Goal: Communication & Community: Ask a question

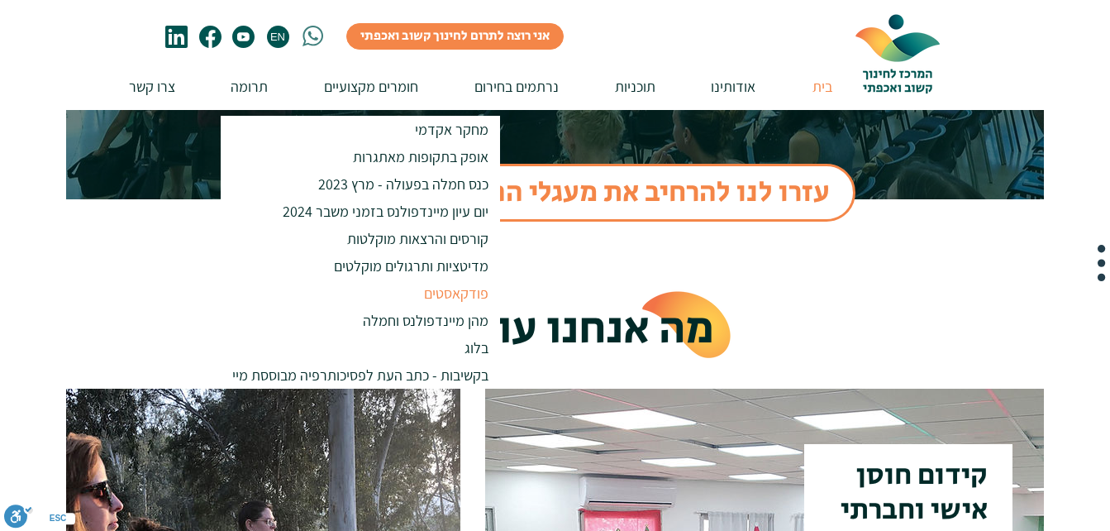
click at [458, 293] on p "פודקאסטים" at bounding box center [456, 292] width 79 height 27
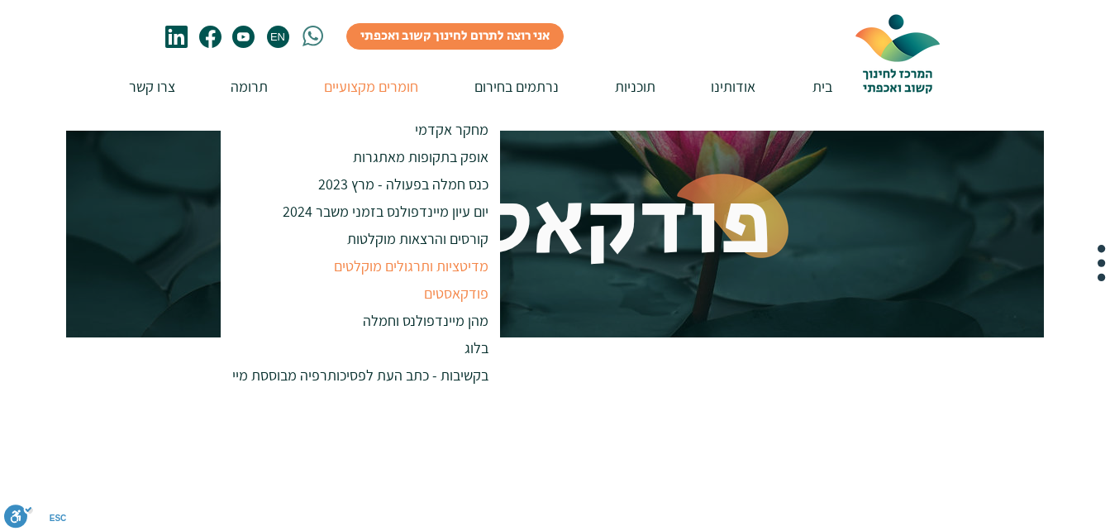
click at [406, 264] on p "מדיטציות ותרגולים מוקלטים" at bounding box center [411, 265] width 169 height 27
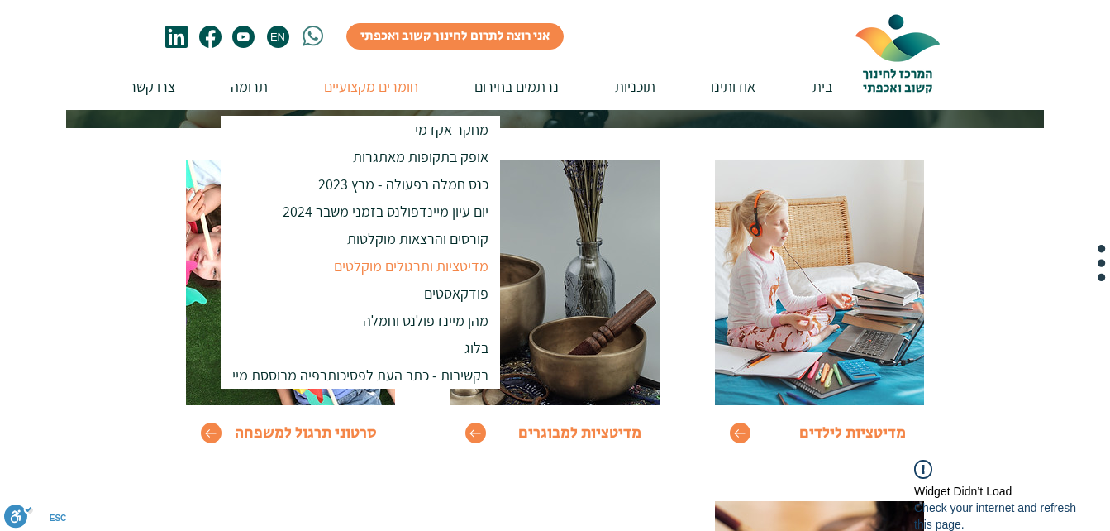
scroll to position [248, 0]
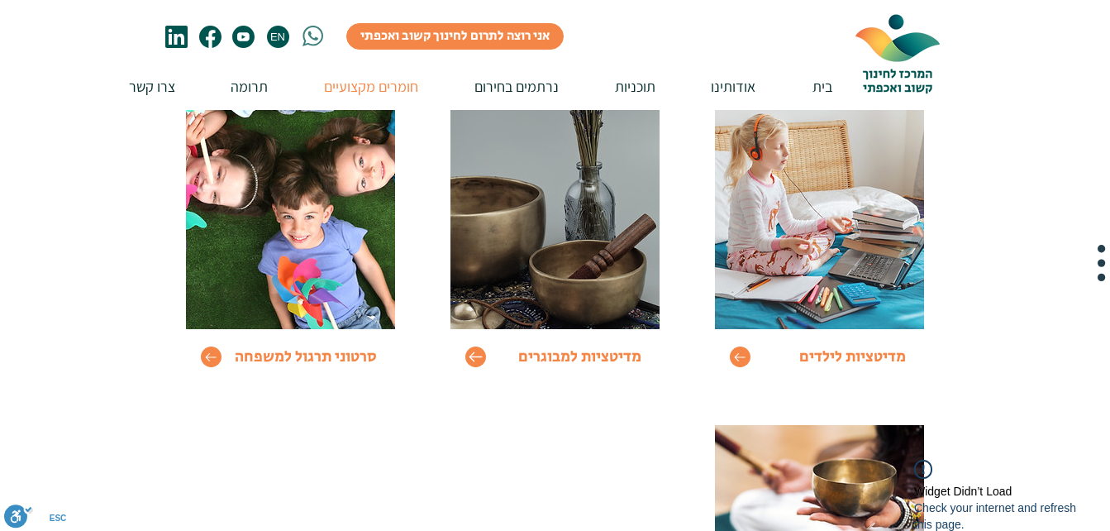
click at [479, 359] on icon "Go to" at bounding box center [476, 357] width 14 height 14
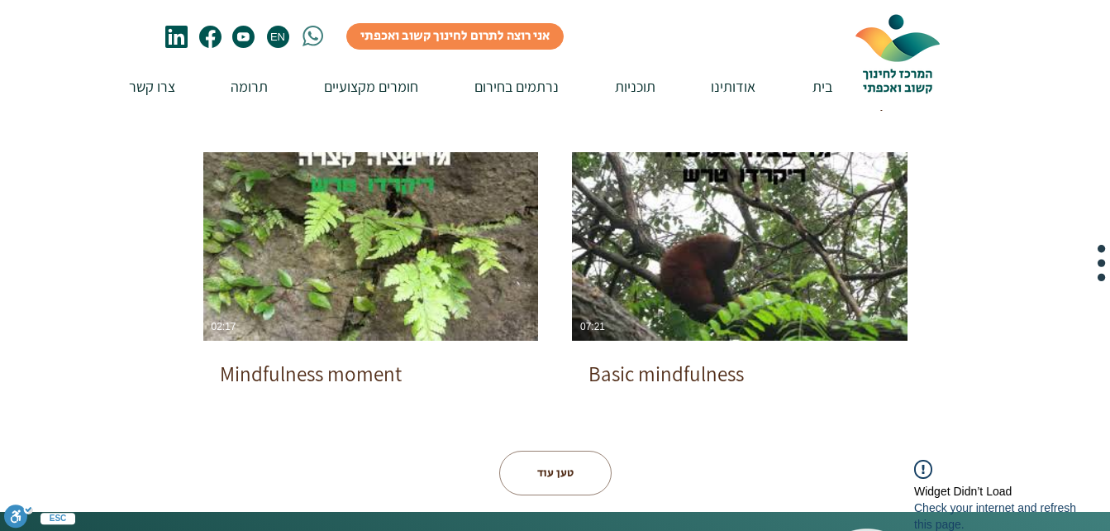
scroll to position [877, 0]
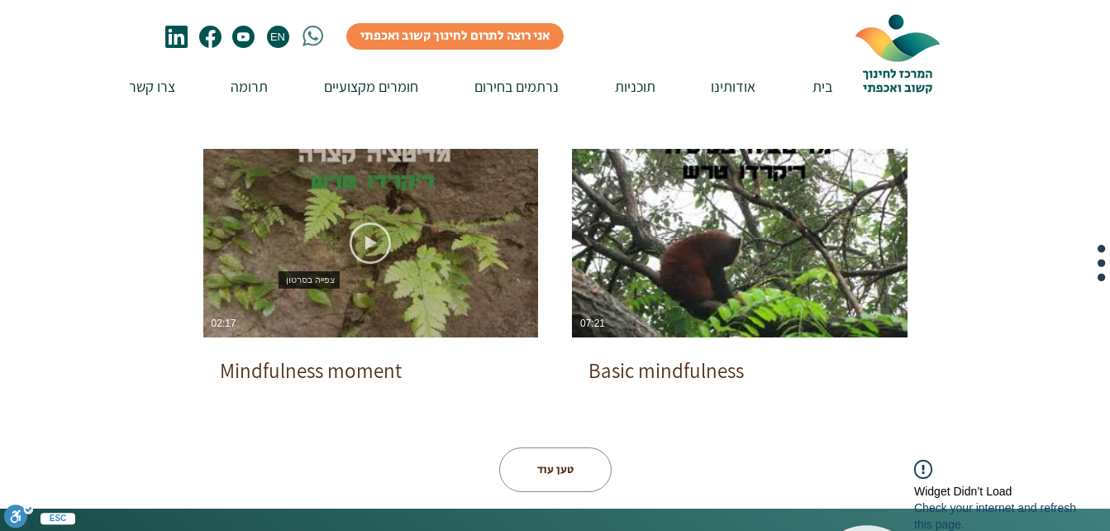
click at [372, 245] on use "צפייה בסרטון" at bounding box center [370, 242] width 41 height 41
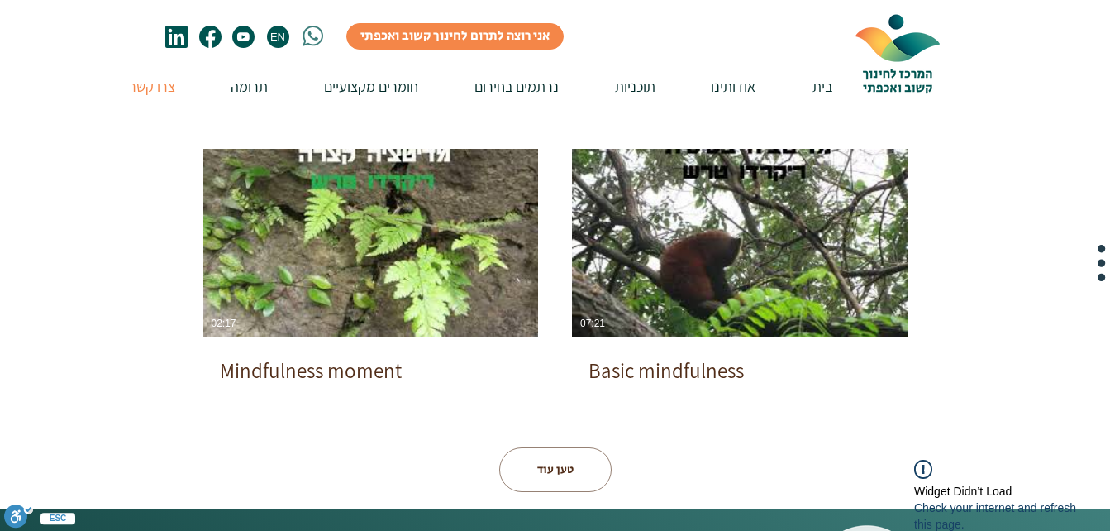
click at [157, 90] on p "צרו קשר" at bounding box center [152, 86] width 63 height 47
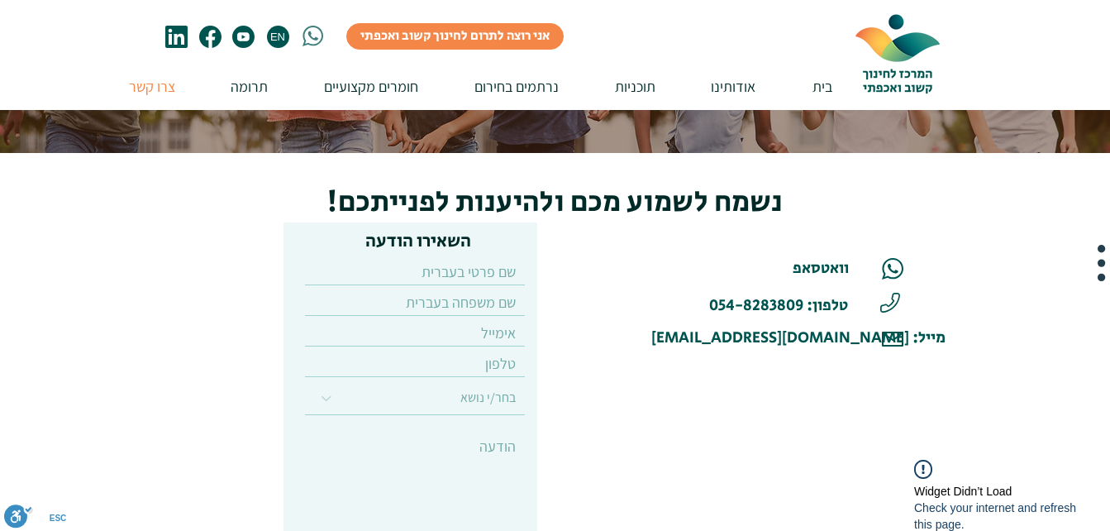
scroll to position [208, 0]
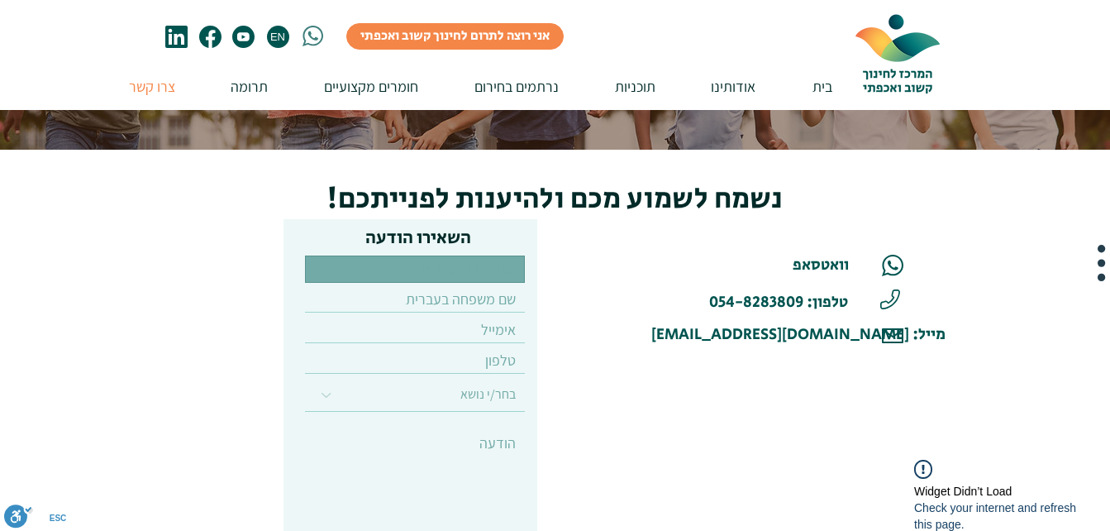
click at [399, 271] on input "text" at bounding box center [415, 268] width 220 height 27
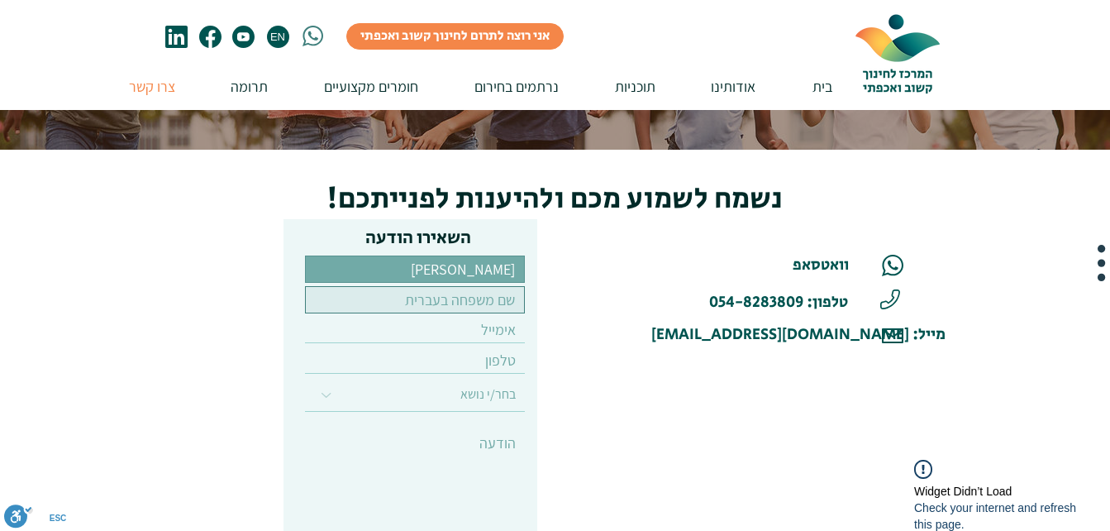
type input "[PERSON_NAME]"
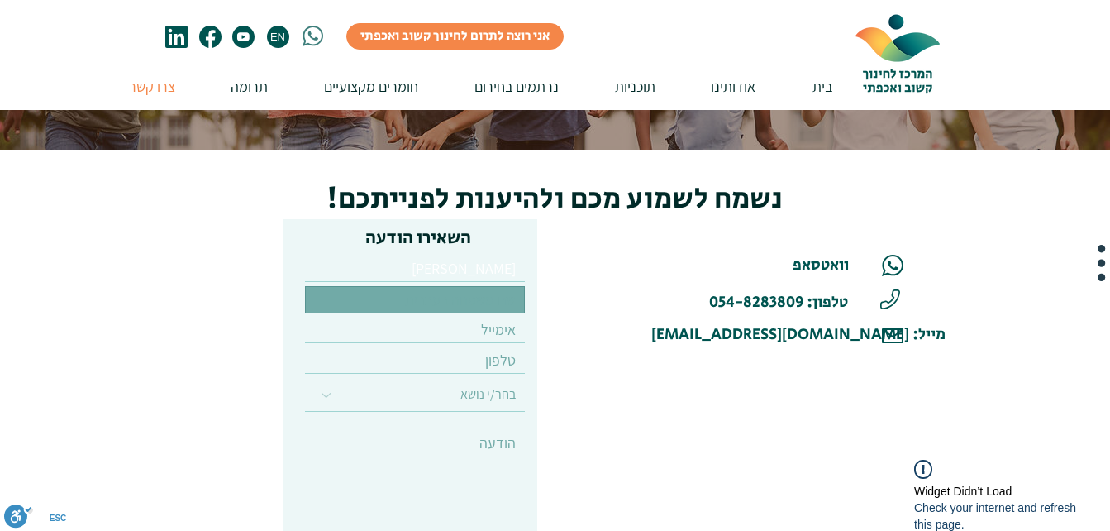
click at [387, 293] on input "text" at bounding box center [415, 299] width 220 height 27
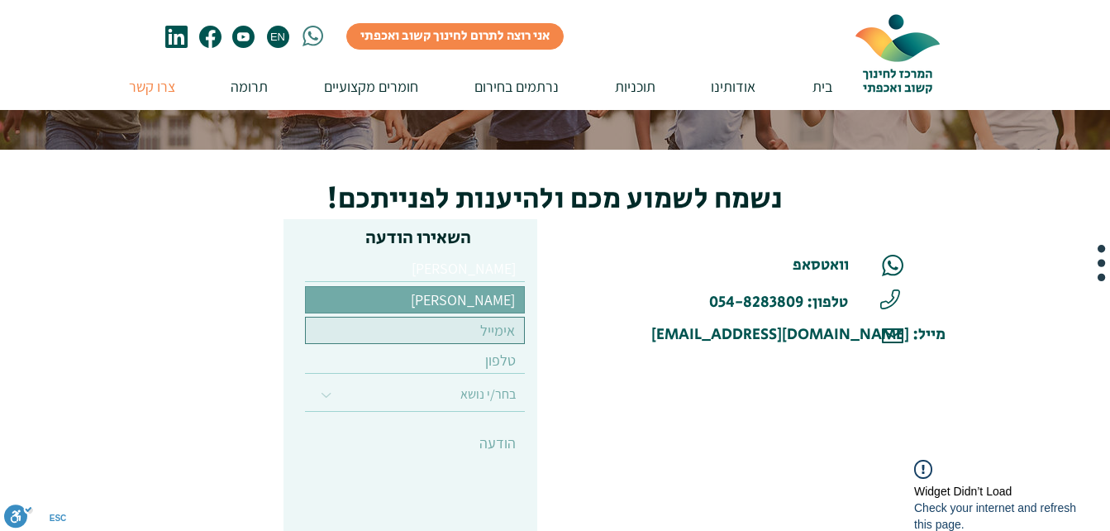
type input "[PERSON_NAME]"
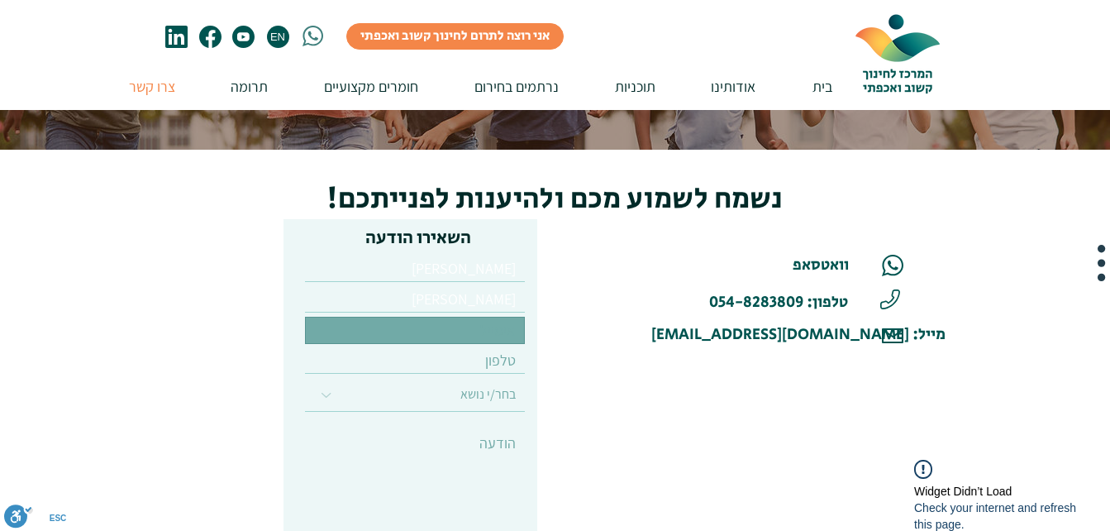
click at [395, 332] on input "email" at bounding box center [415, 330] width 220 height 27
type input "[EMAIL_ADDRESS][DOMAIN_NAME]"
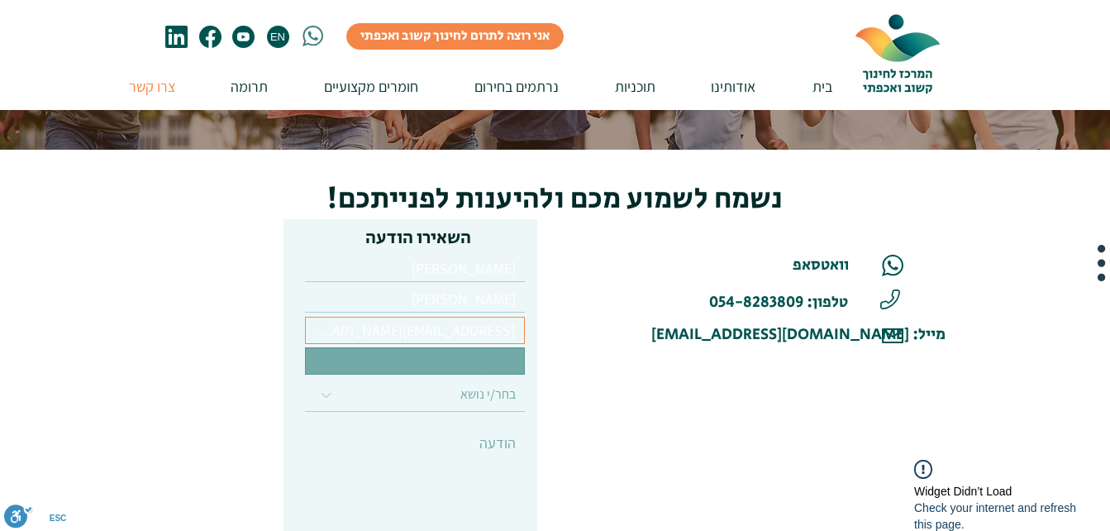
click at [381, 358] on input "tel" at bounding box center [415, 360] width 220 height 27
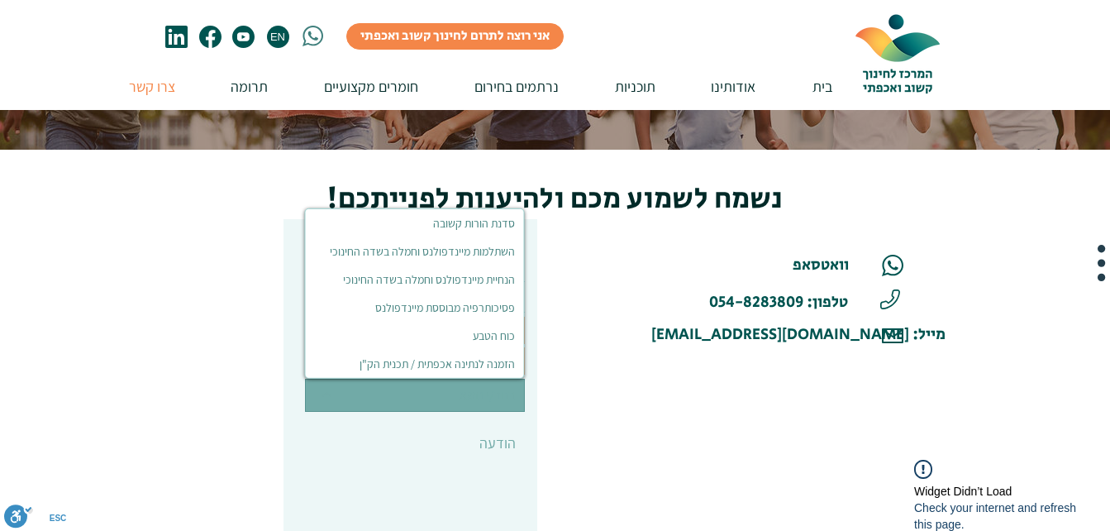
click at [331, 397] on select "בחר/י נושא סדנת הורות קשובה השתלמות מיינדפולנס וחמלה בשדה החינוכי הנחיית מיינדפ…" at bounding box center [415, 395] width 220 height 33
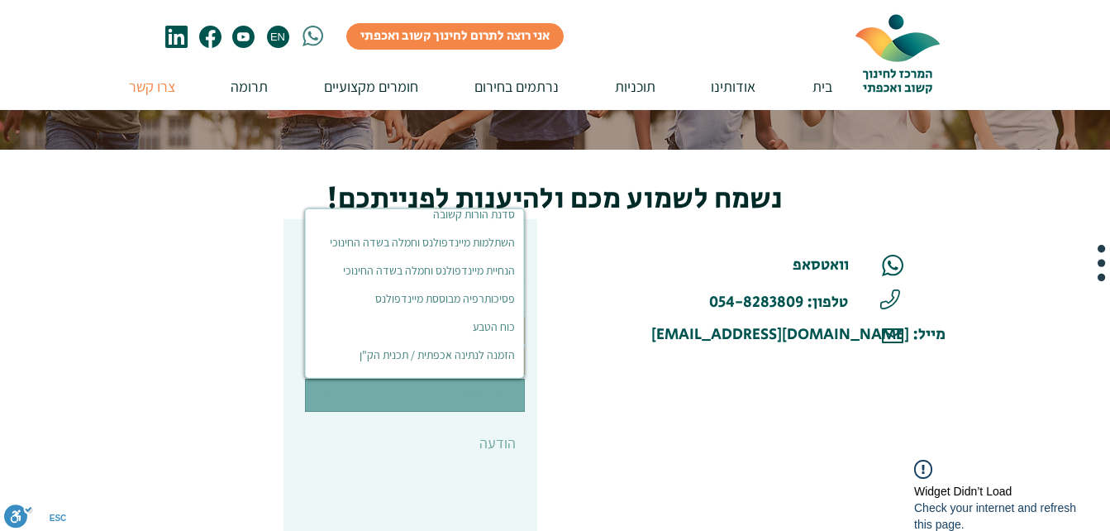
scroll to position [7, 0]
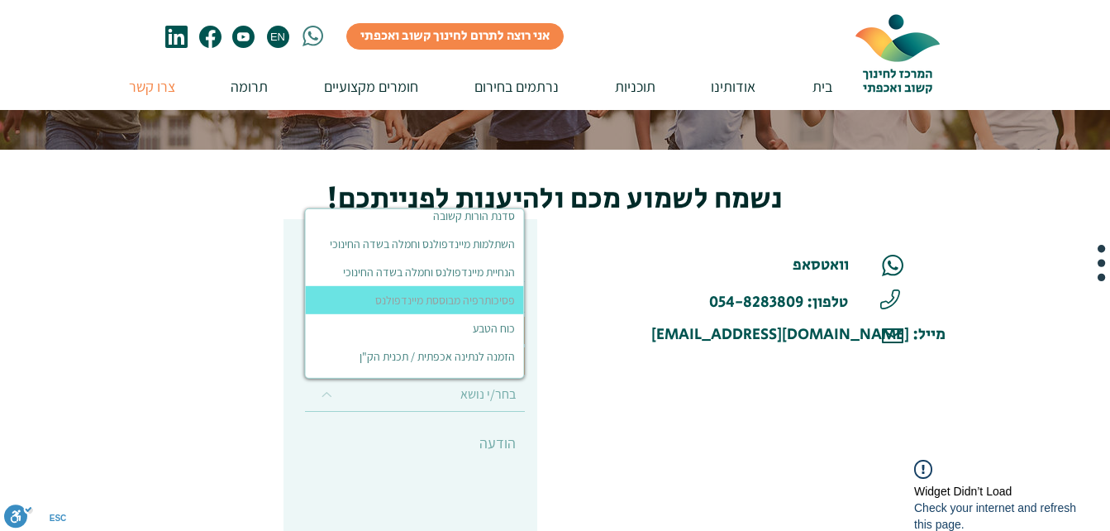
click at [383, 303] on div "פסיכותרפיה מבוססת מיינדפולנס" at bounding box center [449, 300] width 149 height 15
select select "פסיכותרפיה מבוססת מיינדפולנס"
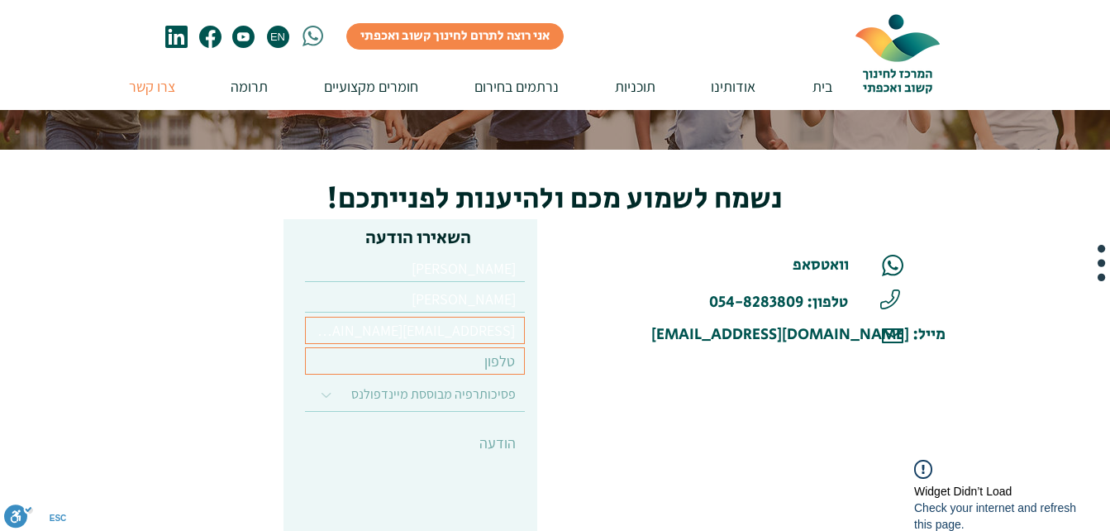
click at [368, 366] on input "tel" at bounding box center [415, 360] width 220 height 27
click at [370, 358] on input "tel" at bounding box center [415, 360] width 220 height 27
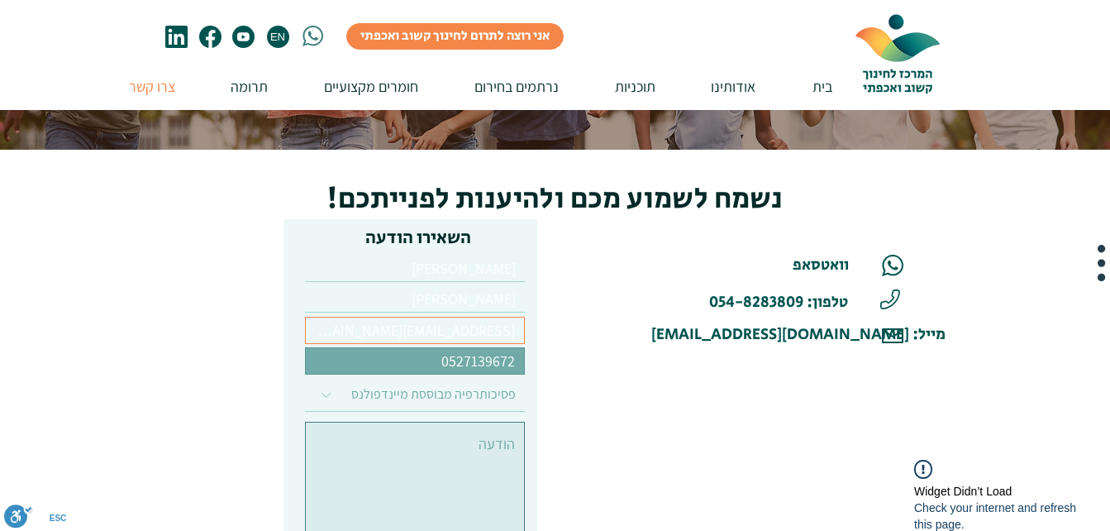
type input "0527139672"
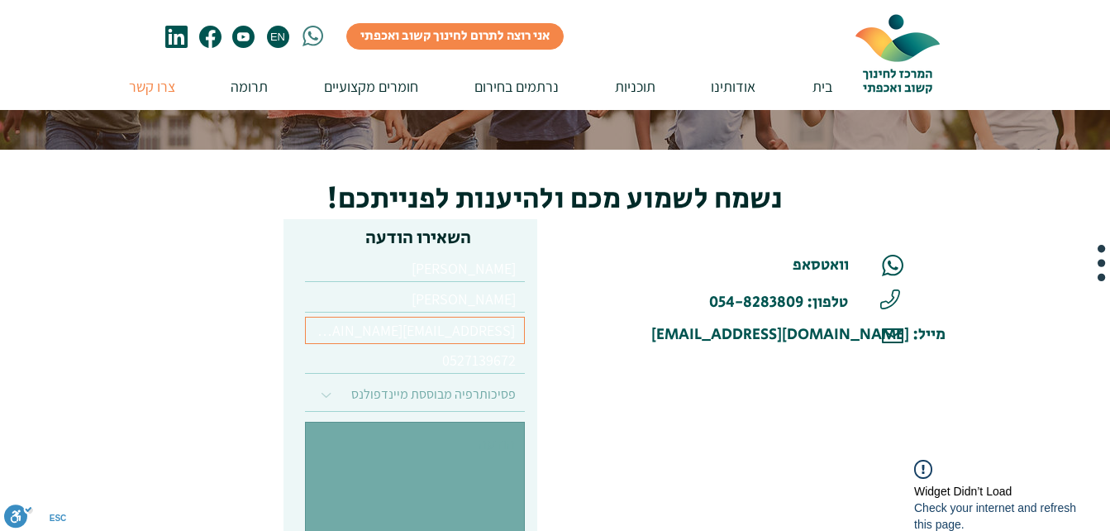
click at [370, 453] on textarea at bounding box center [415, 484] width 220 height 124
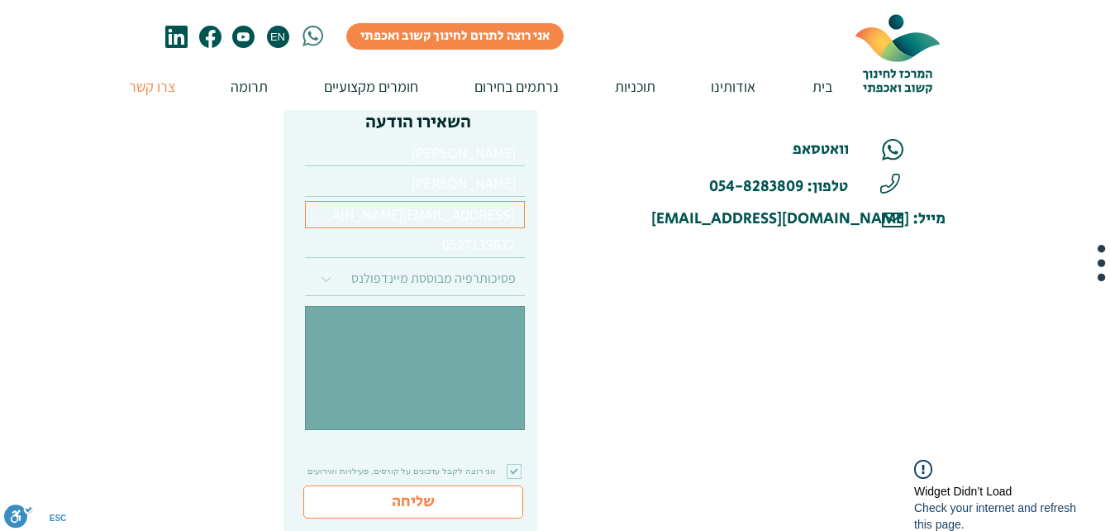
scroll to position [341, 0]
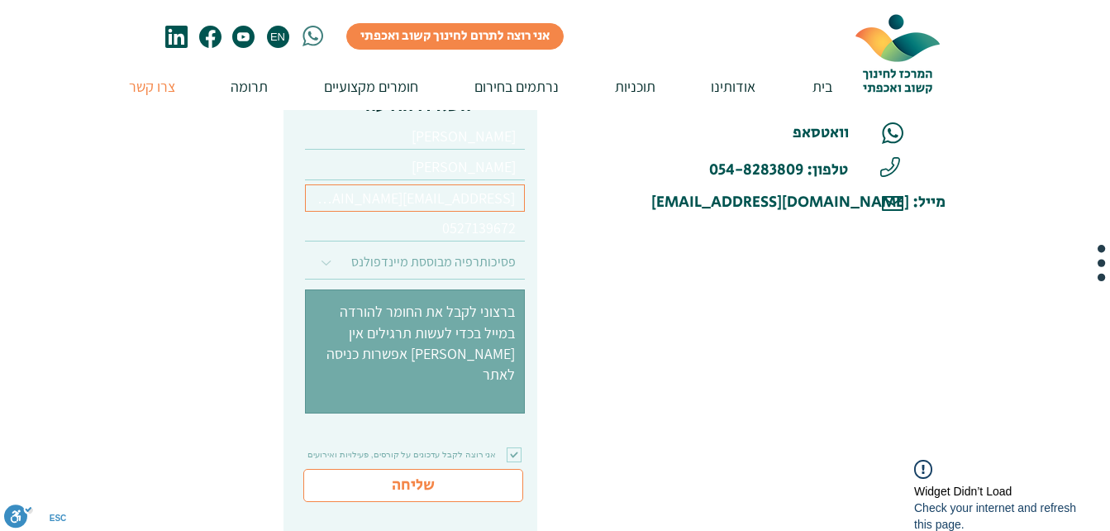
click at [374, 365] on textarea "ברצוני לקבל את החומר להורדה במייל בכדי לעשות תרגילים אין [PERSON_NAME] אפשרות כ…" at bounding box center [415, 351] width 220 height 124
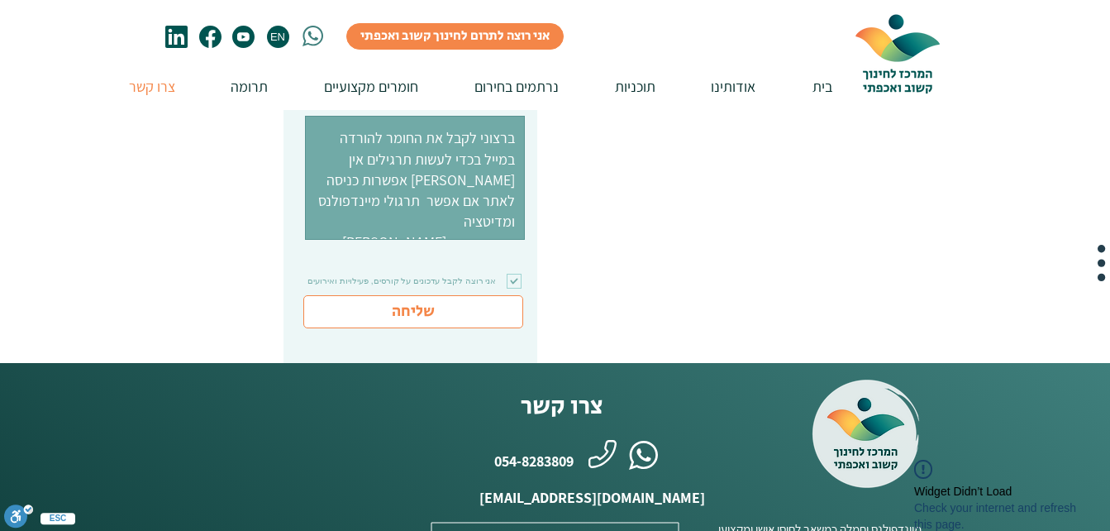
scroll to position [515, 0]
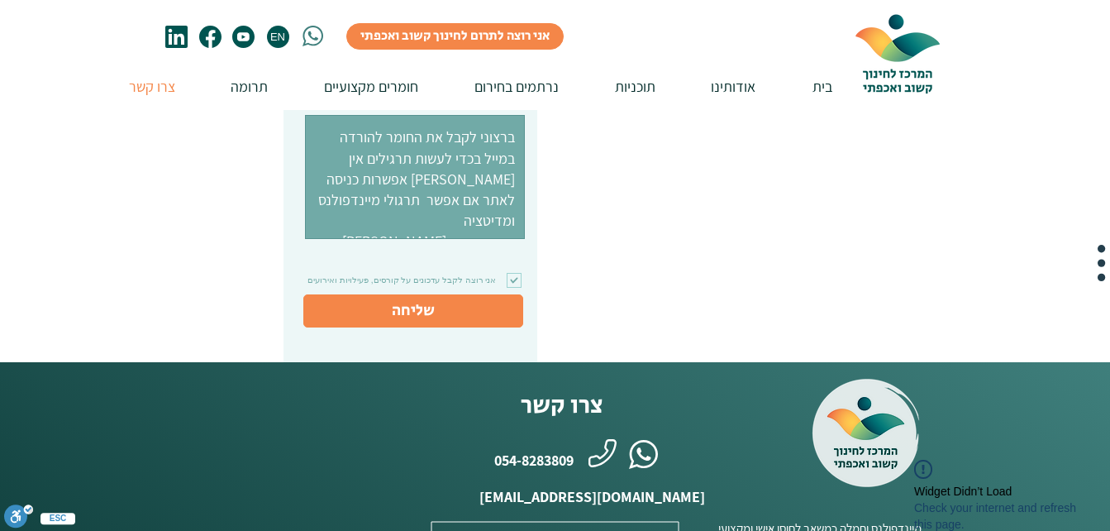
type textarea "ברצוני לקבל את החומר להורדה במייל בכדי לעשות תרגילים אין [PERSON_NAME] אפשרות כ…"
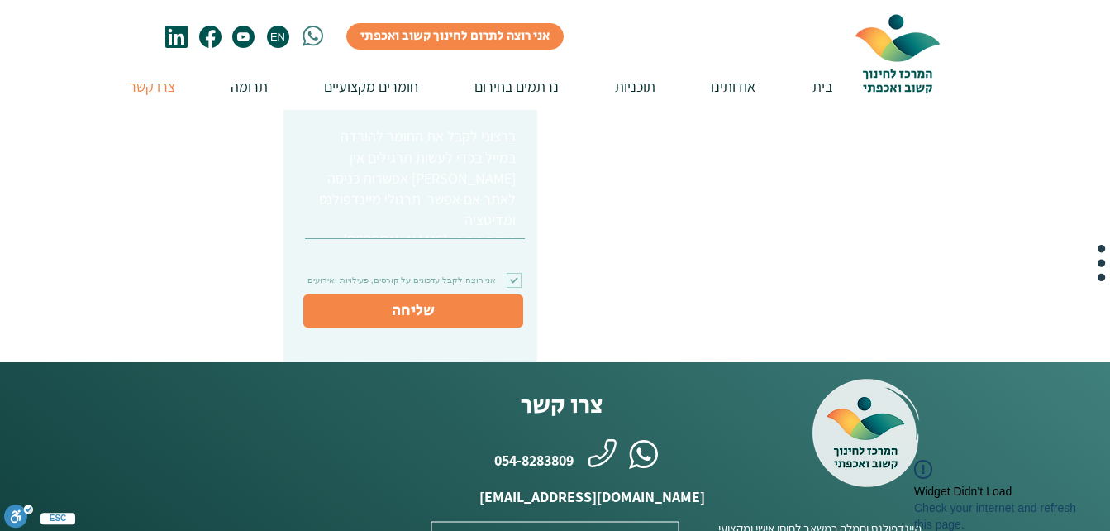
click at [365, 324] on button "שליחה" at bounding box center [413, 310] width 220 height 33
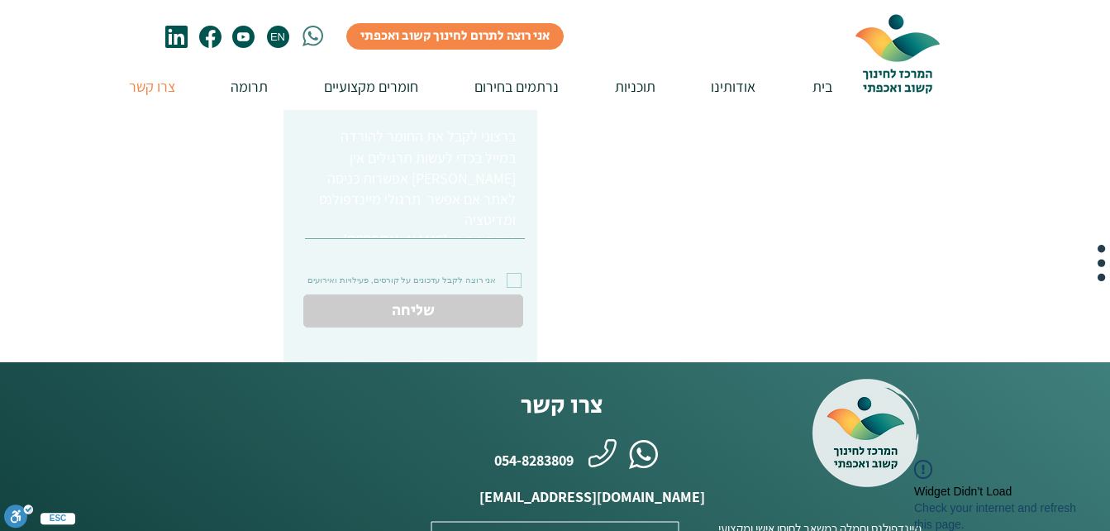
select select "בחר/י נושא"
checkbox input "false"
